Goal: Check status: Check status

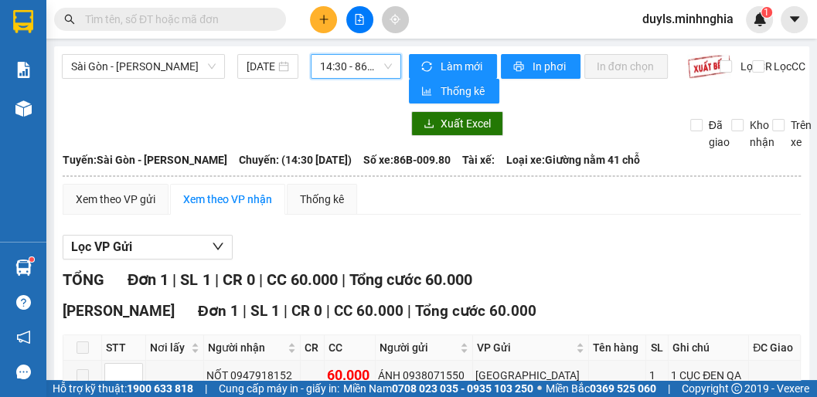
click at [345, 65] on span "14:30 - 86B-009.80" at bounding box center [356, 66] width 72 height 23
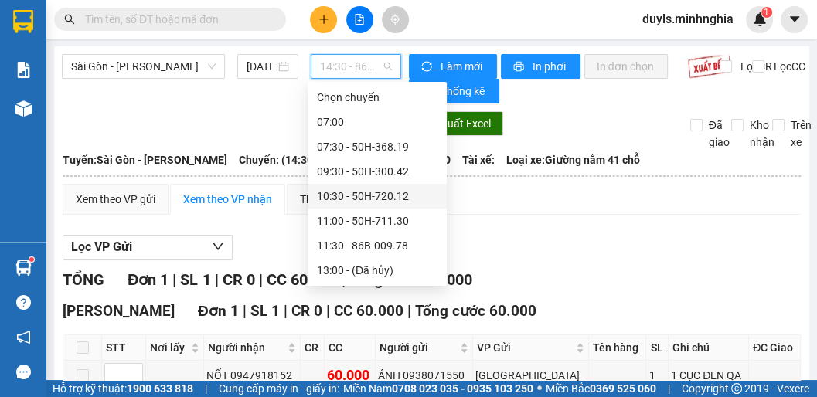
scroll to position [87, 0]
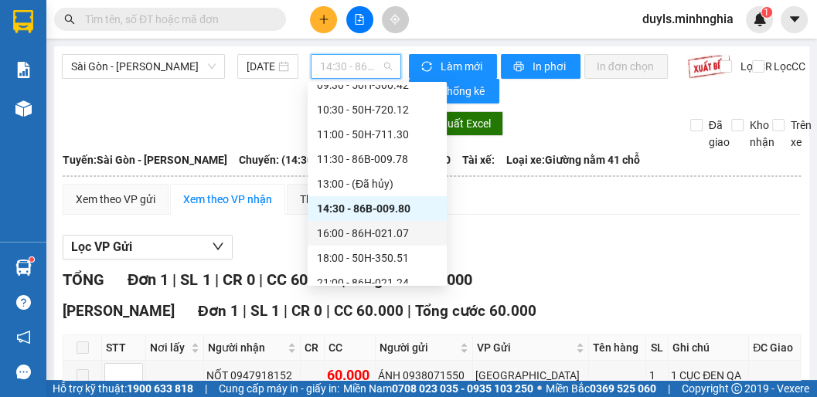
click at [381, 232] on div "16:00 - 86H-021.07" at bounding box center [377, 233] width 121 height 17
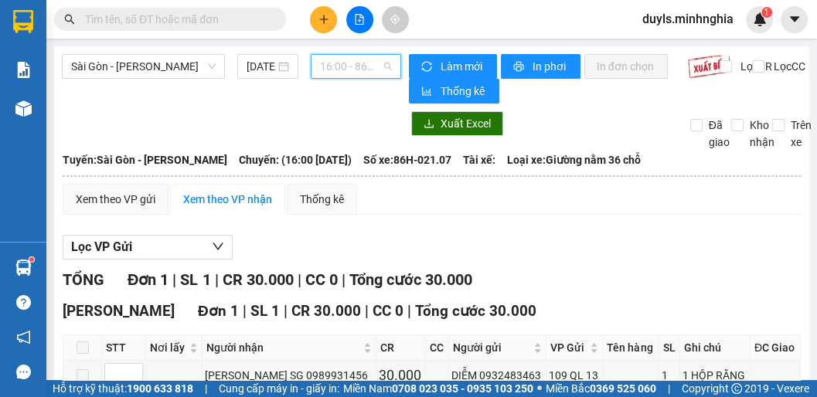
drag, startPoint x: 340, startPoint y: 65, endPoint x: 348, endPoint y: 84, distance: 20.1
click at [343, 65] on span "16:00 - 86H-021.07" at bounding box center [356, 66] width 72 height 23
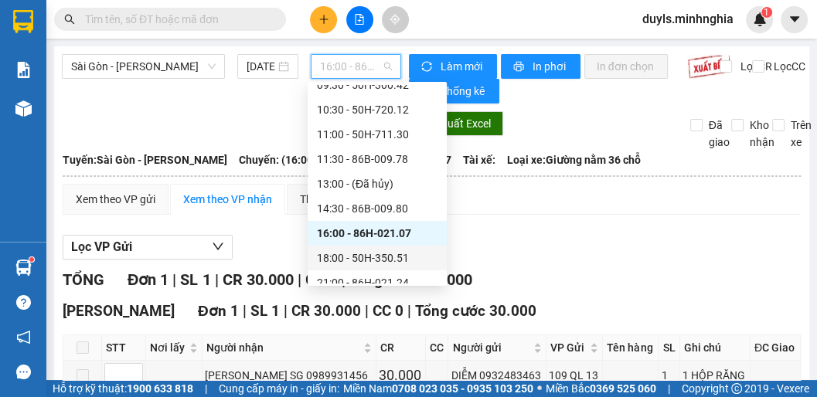
click at [370, 255] on div "18:00 - 50H-350.51" at bounding box center [377, 258] width 121 height 17
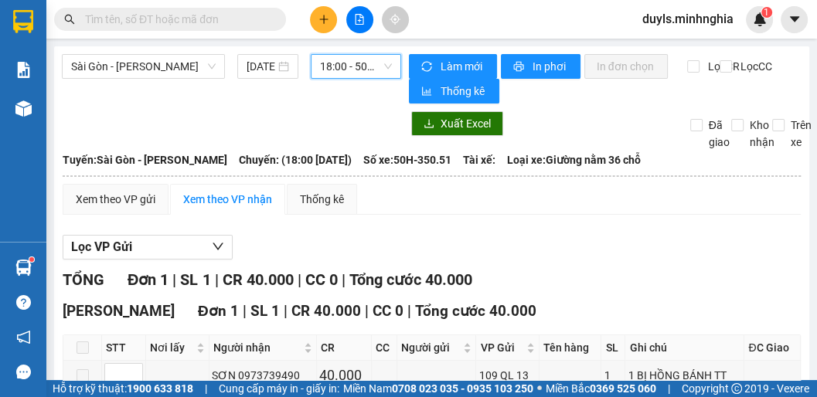
click at [354, 65] on span "18:00 - 50H-350.51" at bounding box center [356, 66] width 72 height 23
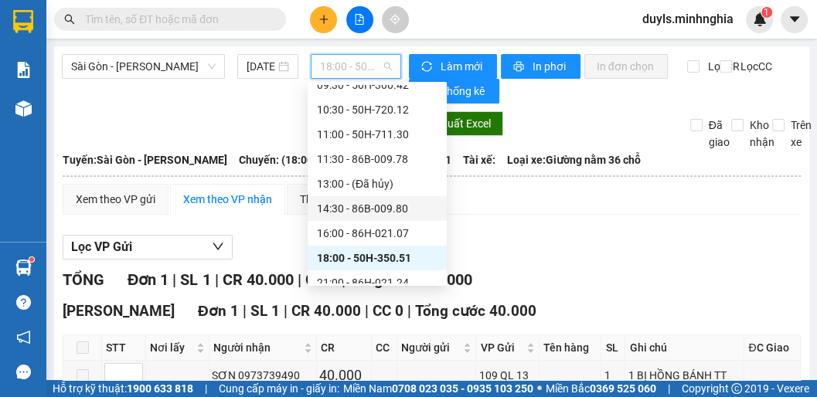
click at [380, 220] on div "14:30 - 86B-009.80" at bounding box center [377, 208] width 139 height 25
